Goal: Information Seeking & Learning: Learn about a topic

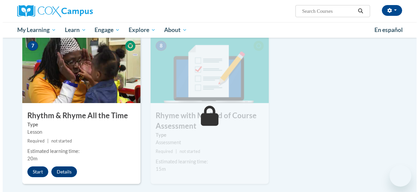
scroll to position [482, 0]
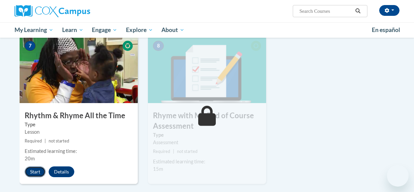
click at [37, 170] on button "Start" at bounding box center [35, 172] width 21 height 11
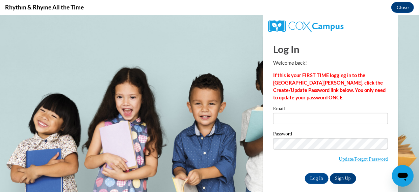
scroll to position [0, 0]
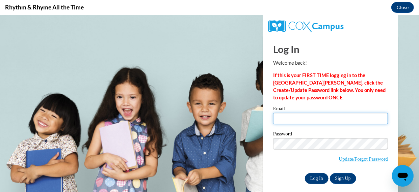
type input "[PERSON_NAME][EMAIL_ADDRESS][PERSON_NAME][DOMAIN_NAME]"
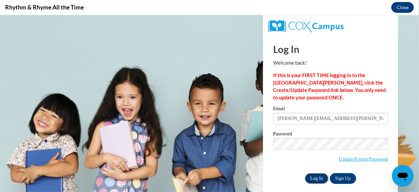
click at [318, 175] on input "Log In" at bounding box center [317, 178] width 24 height 11
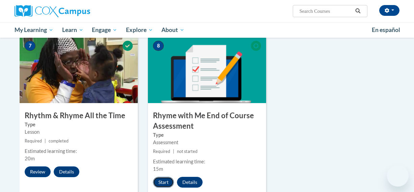
click at [161, 182] on button "Start" at bounding box center [163, 182] width 21 height 11
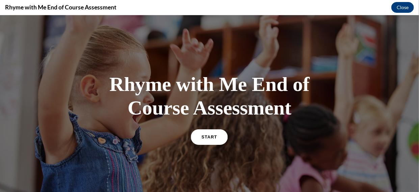
click at [217, 137] on link "START" at bounding box center [209, 137] width 37 height 16
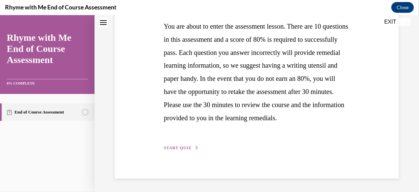
scroll to position [157, 0]
click at [176, 148] on span "START QUIZ" at bounding box center [178, 147] width 28 height 5
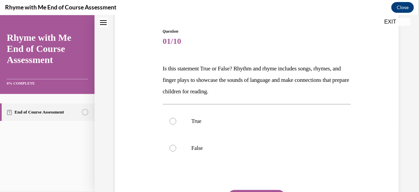
scroll to position [80, 0]
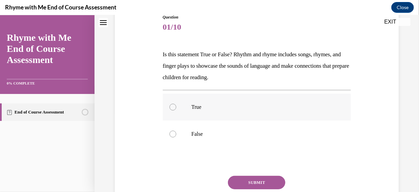
click at [177, 107] on label "True" at bounding box center [257, 106] width 188 height 27
click at [176, 107] on input "True" at bounding box center [172, 107] width 7 height 7
radio input "true"
click at [242, 183] on button "SUBMIT" at bounding box center [256, 182] width 57 height 13
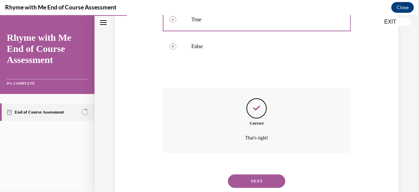
scroll to position [187, 0]
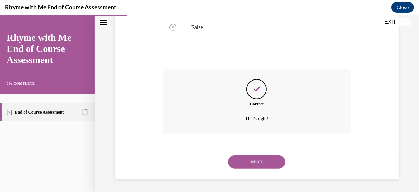
click at [246, 161] on button "NEXT" at bounding box center [256, 161] width 57 height 13
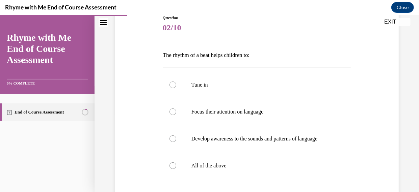
scroll to position [85, 0]
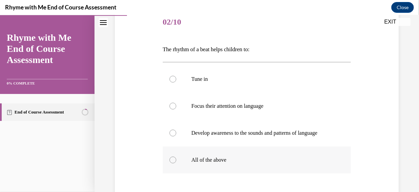
click at [170, 163] on div at bounding box center [172, 160] width 7 height 7
click at [170, 163] on input "All of the above" at bounding box center [172, 160] width 7 height 7
radio input "true"
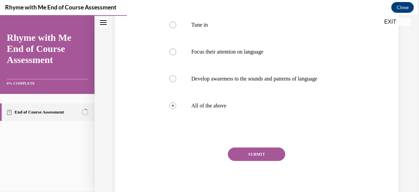
scroll to position [144, 0]
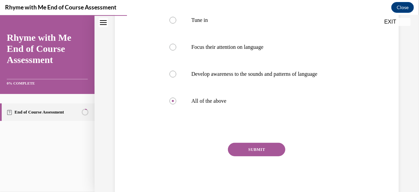
click at [266, 156] on button "SUBMIT" at bounding box center [256, 149] width 57 height 13
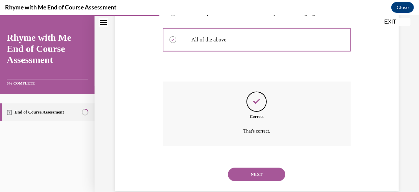
scroll to position [224, 0]
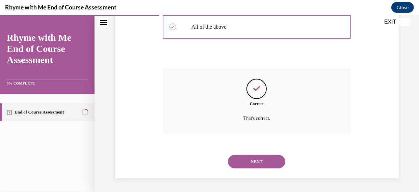
click at [266, 158] on button "NEXT" at bounding box center [256, 161] width 57 height 13
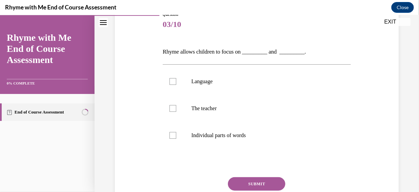
scroll to position [86, 0]
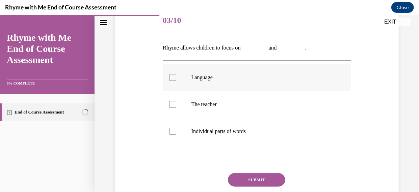
click at [170, 76] on div at bounding box center [172, 77] width 7 height 7
click at [170, 76] on input "Language" at bounding box center [172, 77] width 7 height 7
checkbox input "true"
click at [173, 104] on div at bounding box center [172, 104] width 7 height 7
click at [173, 104] on input "The teacher" at bounding box center [172, 104] width 7 height 7
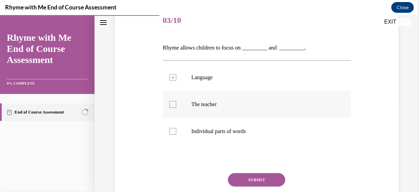
checkbox input "true"
click at [253, 179] on button "SUBMIT" at bounding box center [256, 179] width 57 height 13
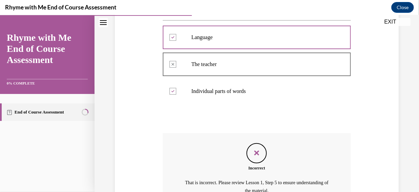
scroll to position [198, 0]
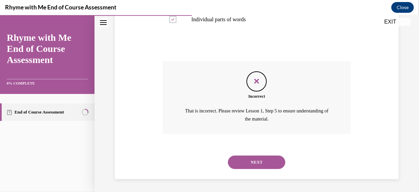
click at [259, 164] on button "NEXT" at bounding box center [256, 161] width 57 height 13
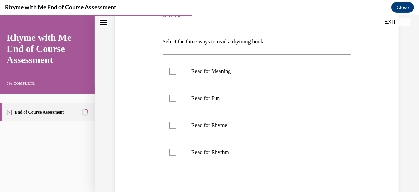
scroll to position [94, 0]
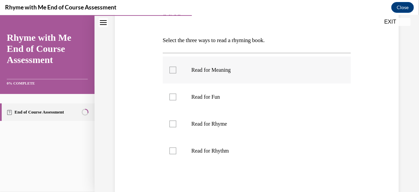
click at [170, 69] on div at bounding box center [172, 69] width 7 height 7
click at [170, 69] on input "Read for Meaning" at bounding box center [172, 69] width 7 height 7
checkbox input "true"
click at [175, 123] on div at bounding box center [172, 123] width 7 height 7
click at [175, 123] on input "Read for Rhyme" at bounding box center [172, 123] width 7 height 7
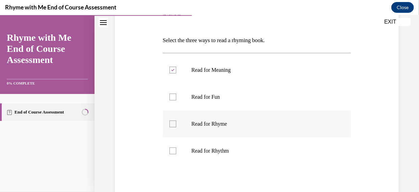
checkbox input "true"
click at [176, 148] on label "Read for Rhythm" at bounding box center [257, 150] width 188 height 27
click at [176, 148] on input "Read for Rhythm" at bounding box center [172, 150] width 7 height 7
checkbox input "true"
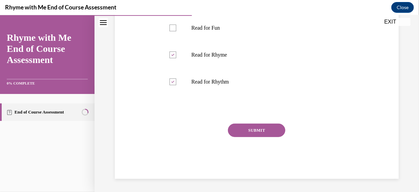
click at [255, 130] on button "SUBMIT" at bounding box center [256, 129] width 57 height 13
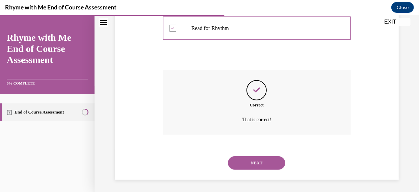
scroll to position [218, 0]
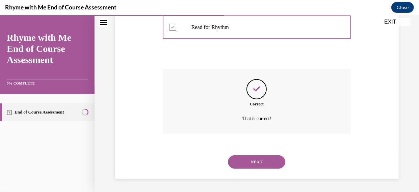
click at [257, 165] on button "NEXT" at bounding box center [256, 161] width 57 height 13
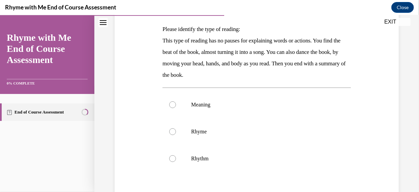
scroll to position [108, 0]
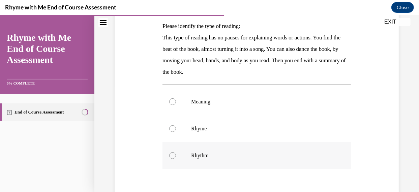
click at [172, 157] on div at bounding box center [172, 155] width 7 height 7
click at [172, 157] on input "Rhythm" at bounding box center [172, 155] width 7 height 7
radio input "true"
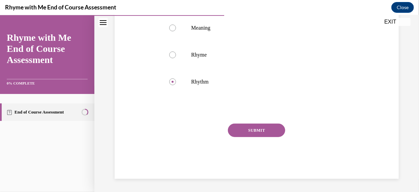
click at [263, 129] on button "SUBMIT" at bounding box center [256, 129] width 57 height 13
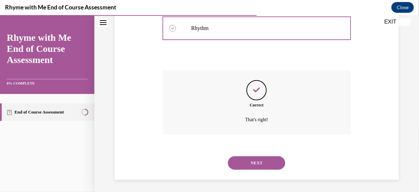
scroll to position [236, 0]
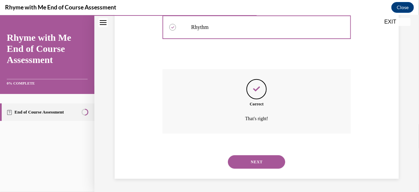
click at [265, 163] on button "NEXT" at bounding box center [256, 161] width 57 height 13
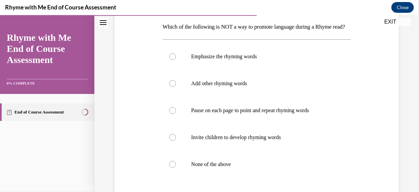
scroll to position [111, 0]
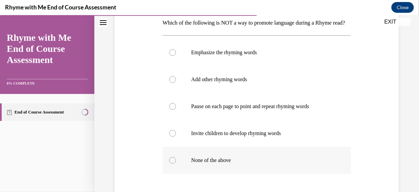
click at [171, 164] on div at bounding box center [172, 160] width 7 height 7
click at [171, 164] on input "None of the above" at bounding box center [172, 160] width 7 height 7
radio input "true"
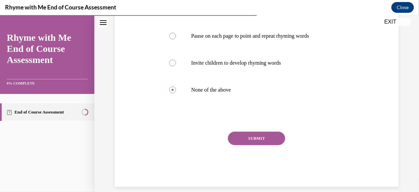
scroll to position [191, 0]
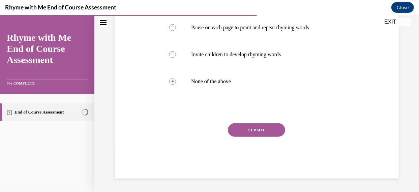
click at [267, 151] on div "SUBMIT" at bounding box center [257, 140] width 189 height 34
click at [265, 137] on button "SUBMIT" at bounding box center [256, 129] width 57 height 13
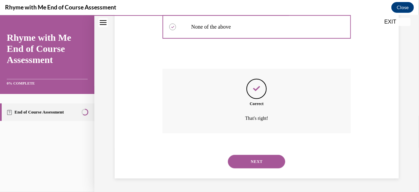
scroll to position [256, 0]
click at [257, 162] on button "NEXT" at bounding box center [256, 161] width 57 height 13
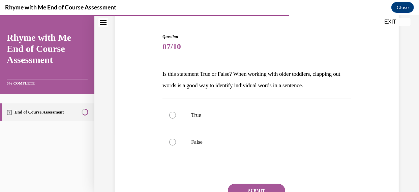
scroll to position [61, 0]
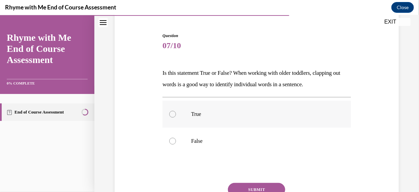
click at [172, 112] on div at bounding box center [172, 114] width 7 height 7
click at [172, 112] on input "True" at bounding box center [172, 114] width 7 height 7
radio input "true"
click at [258, 184] on button "SUBMIT" at bounding box center [256, 189] width 57 height 13
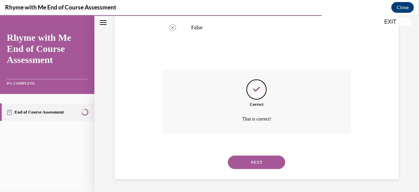
scroll to position [175, 0]
click at [252, 157] on button "NEXT" at bounding box center [256, 161] width 57 height 13
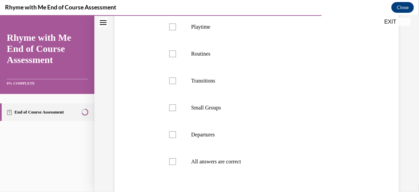
scroll to position [180, 0]
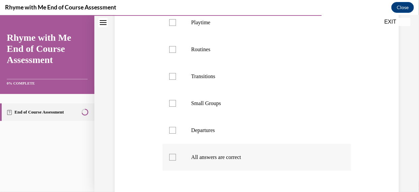
click at [173, 158] on div at bounding box center [172, 157] width 7 height 7
click at [173, 158] on input "All answers are correct" at bounding box center [172, 157] width 7 height 7
checkbox input "true"
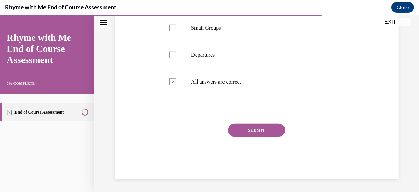
click at [264, 130] on button "SUBMIT" at bounding box center [256, 129] width 57 height 13
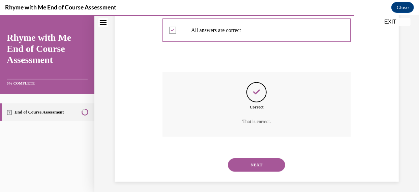
scroll to position [310, 0]
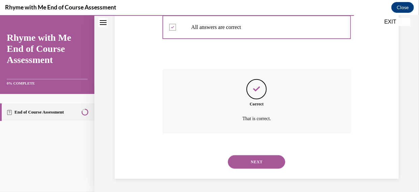
click at [267, 159] on button "NEXT" at bounding box center [256, 161] width 57 height 13
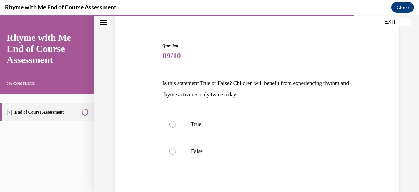
scroll to position [57, 0]
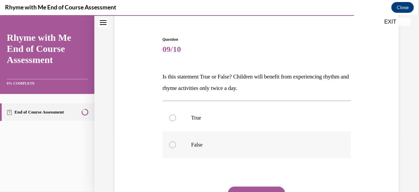
click at [172, 142] on div at bounding box center [172, 144] width 7 height 7
click at [172, 142] on input "False" at bounding box center [172, 144] width 7 height 7
radio input "true"
click at [249, 188] on button "SUBMIT" at bounding box center [256, 193] width 57 height 13
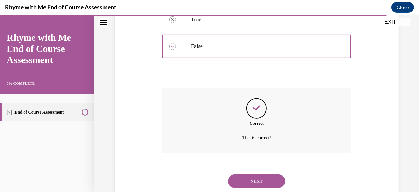
scroll to position [175, 0]
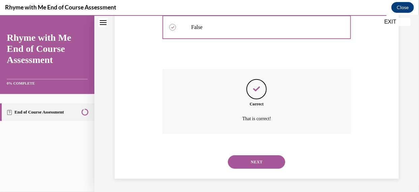
click at [250, 156] on button "NEXT" at bounding box center [256, 161] width 57 height 13
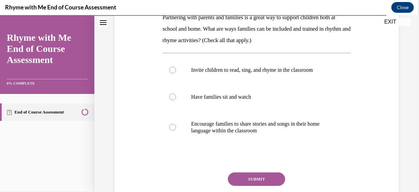
scroll to position [120, 0]
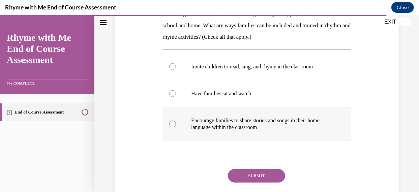
click at [170, 123] on div at bounding box center [172, 123] width 7 height 7
click at [170, 123] on input "Encourage families to share stories and songs in their home language within the…" at bounding box center [172, 123] width 7 height 7
radio input "true"
click at [172, 94] on div at bounding box center [172, 93] width 7 height 7
click at [172, 94] on input "Have families sit and watch" at bounding box center [172, 93] width 7 height 7
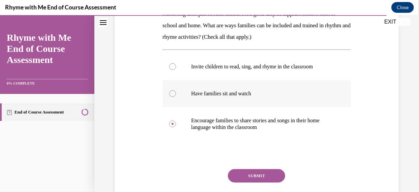
radio input "true"
click at [173, 122] on div at bounding box center [172, 123] width 7 height 7
click at [173, 122] on input "Encourage families to share stories and songs in their home language within the…" at bounding box center [172, 123] width 7 height 7
radio input "true"
click at [174, 68] on div at bounding box center [172, 66] width 7 height 7
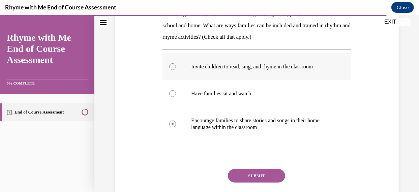
click at [174, 68] on input "Invite children to read, sing, and rhyme in the classroom" at bounding box center [172, 66] width 7 height 7
radio input "true"
click at [173, 92] on div at bounding box center [172, 93] width 7 height 7
click at [173, 92] on input "Have families sit and watch" at bounding box center [172, 93] width 7 height 7
radio input "true"
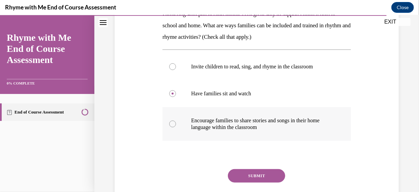
click at [173, 121] on div at bounding box center [172, 123] width 7 height 7
click at [173, 121] on input "Encourage families to share stories and songs in their home language within the…" at bounding box center [172, 123] width 7 height 7
radio input "true"
click at [252, 177] on button "SUBMIT" at bounding box center [256, 175] width 57 height 13
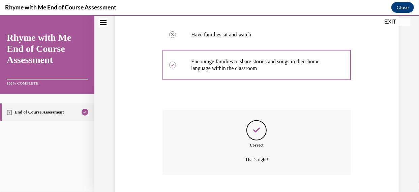
scroll to position [220, 0]
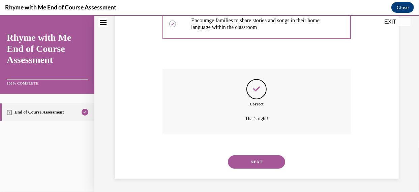
click at [252, 165] on button "NEXT" at bounding box center [256, 161] width 57 height 13
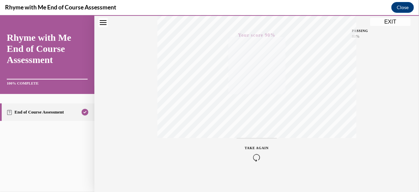
scroll to position [168, 0]
click at [389, 24] on button "EXIT" at bounding box center [390, 22] width 40 height 8
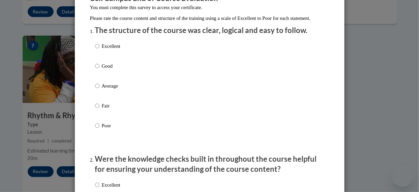
scroll to position [63, 0]
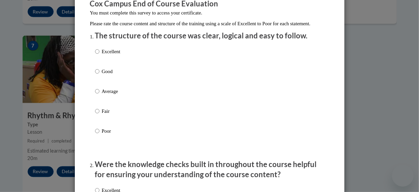
click at [97, 57] on label "Excellent" at bounding box center [107, 57] width 25 height 18
click at [97, 55] on input "Excellent" at bounding box center [97, 51] width 4 height 7
radio input "true"
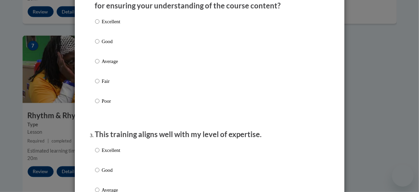
scroll to position [234, 0]
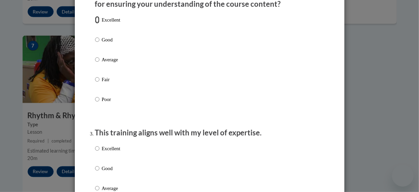
click at [95, 24] on input "Excellent" at bounding box center [97, 19] width 4 height 7
radio input "true"
click at [95, 152] on input "Excellent" at bounding box center [97, 148] width 4 height 7
radio input "true"
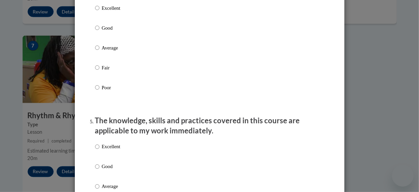
scroll to position [516, 0]
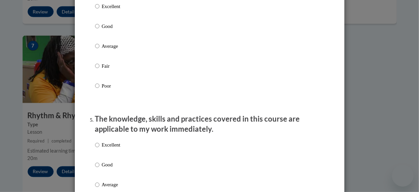
click at [95, 10] on input "Excellent" at bounding box center [97, 6] width 4 height 7
radio input "true"
click at [95, 149] on input "Excellent" at bounding box center [97, 145] width 4 height 7
radio input "true"
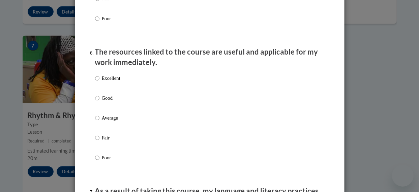
scroll to position [753, 0]
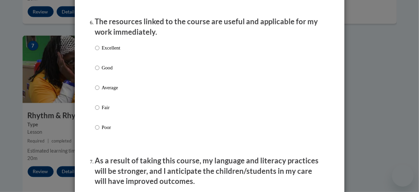
click at [95, 52] on input "Excellent" at bounding box center [97, 47] width 4 height 7
radio input "true"
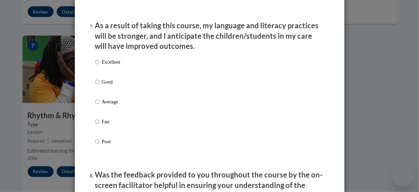
scroll to position [927, 0]
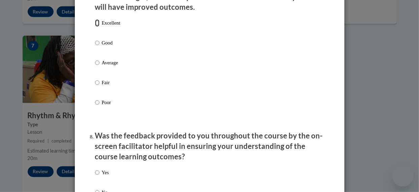
click at [95, 27] on input "Excellent" at bounding box center [97, 22] width 4 height 7
radio input "true"
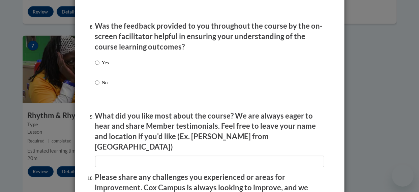
scroll to position [1033, 0]
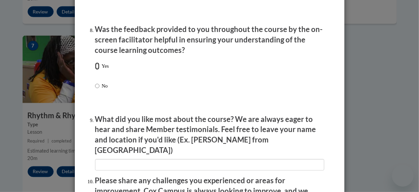
click at [95, 70] on input "Yes" at bounding box center [97, 65] width 4 height 7
radio input "true"
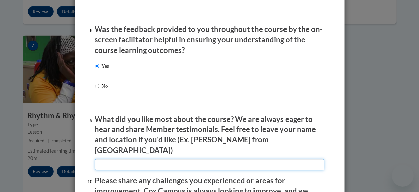
click at [122, 164] on input "textbox" at bounding box center [209, 164] width 229 height 11
type input "easy to follow"
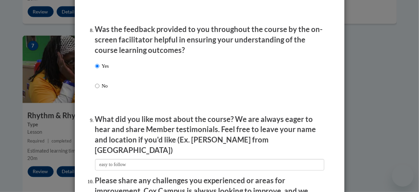
type input "none"
type input "any"
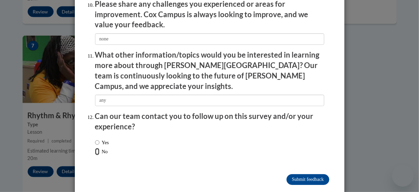
click at [95, 148] on input "No" at bounding box center [97, 151] width 4 height 7
radio input "true"
click at [302, 174] on input "Submit feedback" at bounding box center [308, 179] width 42 height 11
